Goal: Information Seeking & Learning: Learn about a topic

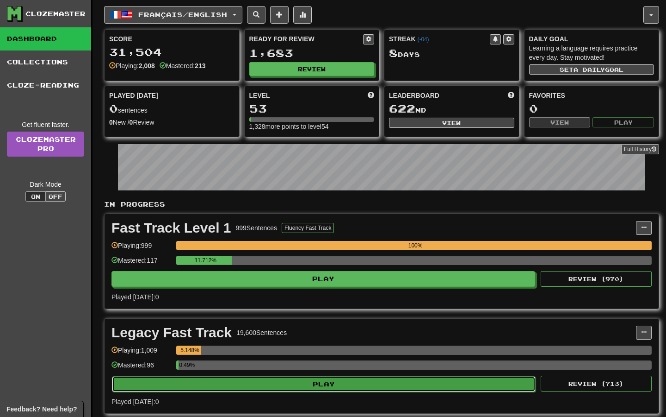
click at [327, 381] on button "Play" at bounding box center [324, 384] width 424 height 16
select select "**"
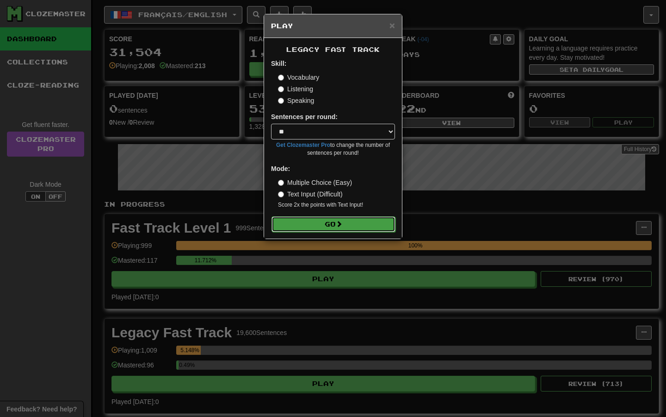
click at [307, 224] on button "Go" at bounding box center [334, 224] width 124 height 16
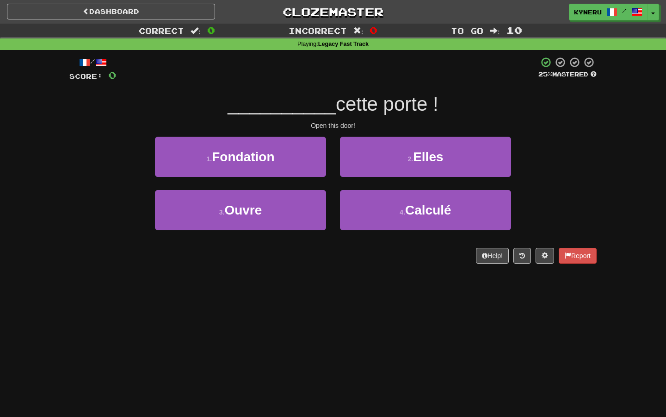
click at [355, 288] on div "Dashboard Clozemaster Kyneru / Toggle Dropdown Dashboard Leaderboard Activity F…" at bounding box center [333, 208] width 666 height 417
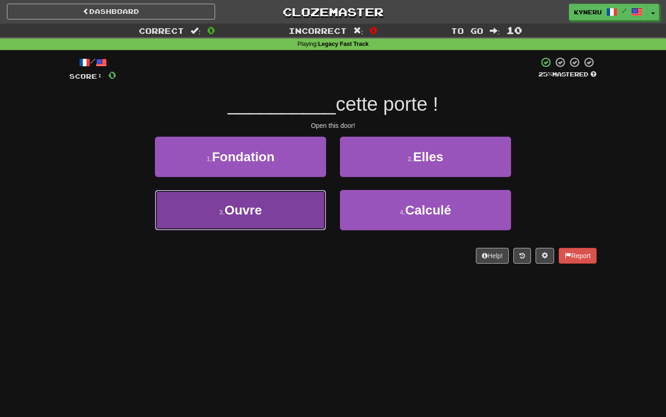
click at [307, 222] on button "3 . Ouvre" at bounding box center [240, 210] width 171 height 40
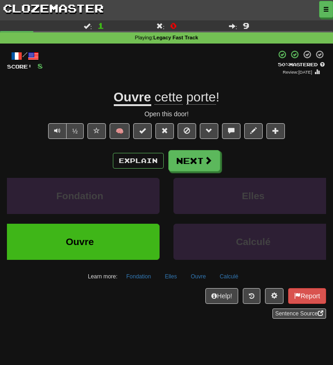
click at [180, 27] on div "Incorrect : 0" at bounding box center [166, 25] width 111 height 11
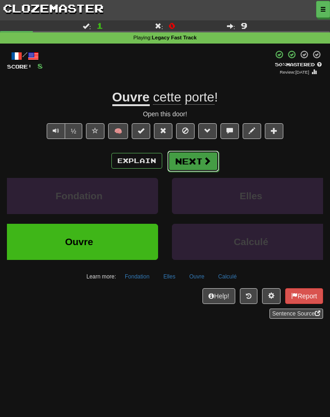
click at [184, 161] on button "Next" at bounding box center [194, 160] width 52 height 21
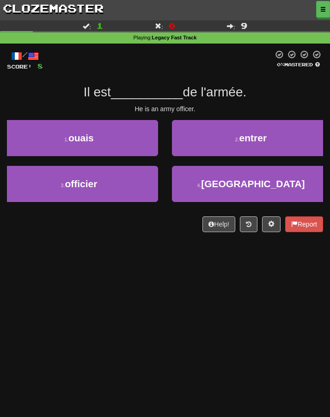
click at [122, 310] on div "Dashboard Clozemaster Kyneru / Toggle Dropdown Dashboard Leaderboard Activity F…" at bounding box center [165, 208] width 330 height 417
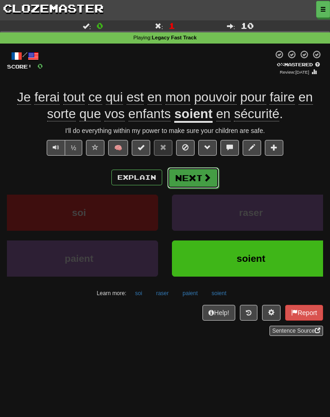
click at [194, 177] on button "Next" at bounding box center [194, 177] width 52 height 21
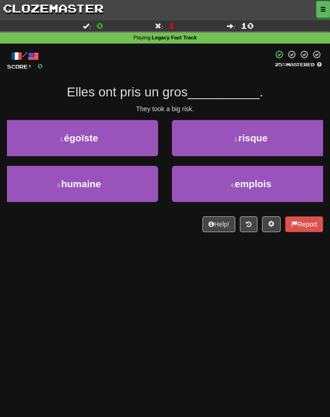
click at [168, 308] on div "Dashboard Clozemaster Kyneru / Toggle Dropdown Dashboard Leaderboard Activity F…" at bounding box center [165, 208] width 330 height 417
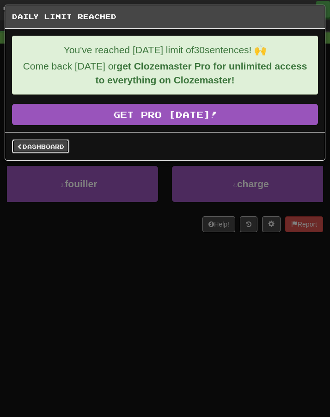
click at [33, 146] on link "Dashboard" at bounding box center [40, 146] width 57 height 14
